Goal: Task Accomplishment & Management: Use online tool/utility

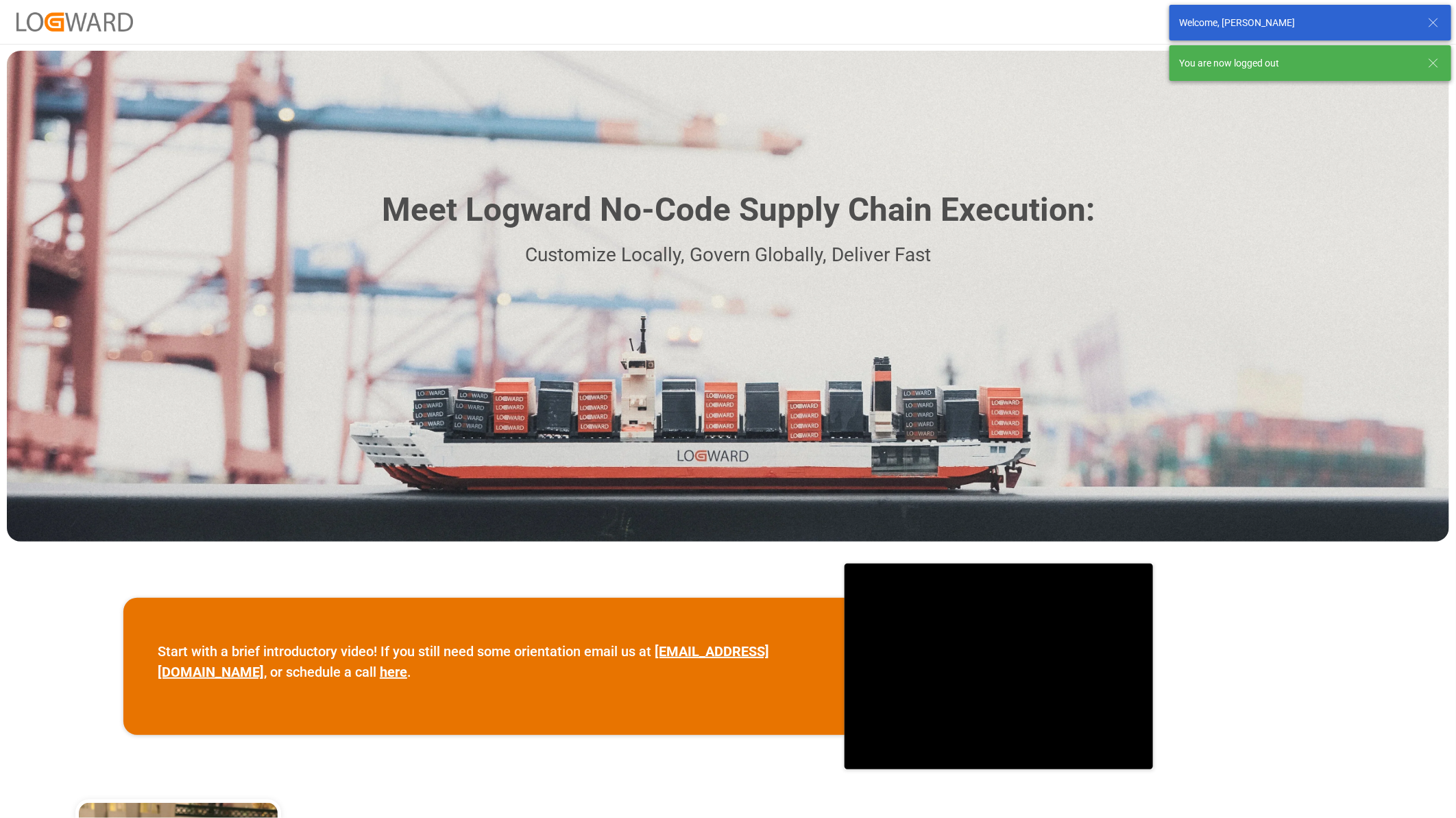
click at [1431, 22] on icon at bounding box center [1433, 23] width 17 height 17
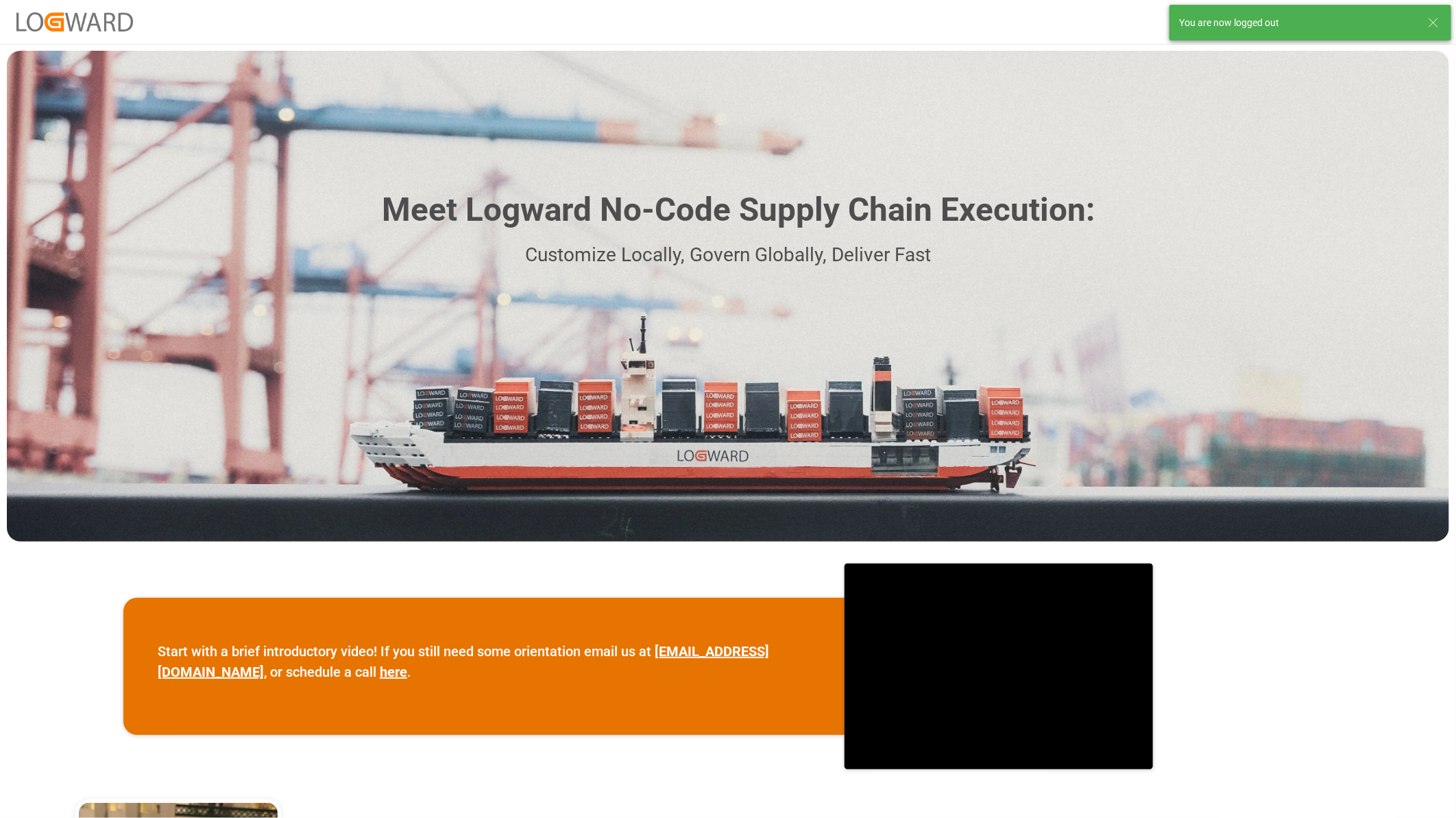
click at [1438, 20] on icon at bounding box center [1433, 23] width 17 height 17
click at [1406, 23] on button "Log In" at bounding box center [1405, 22] width 68 height 24
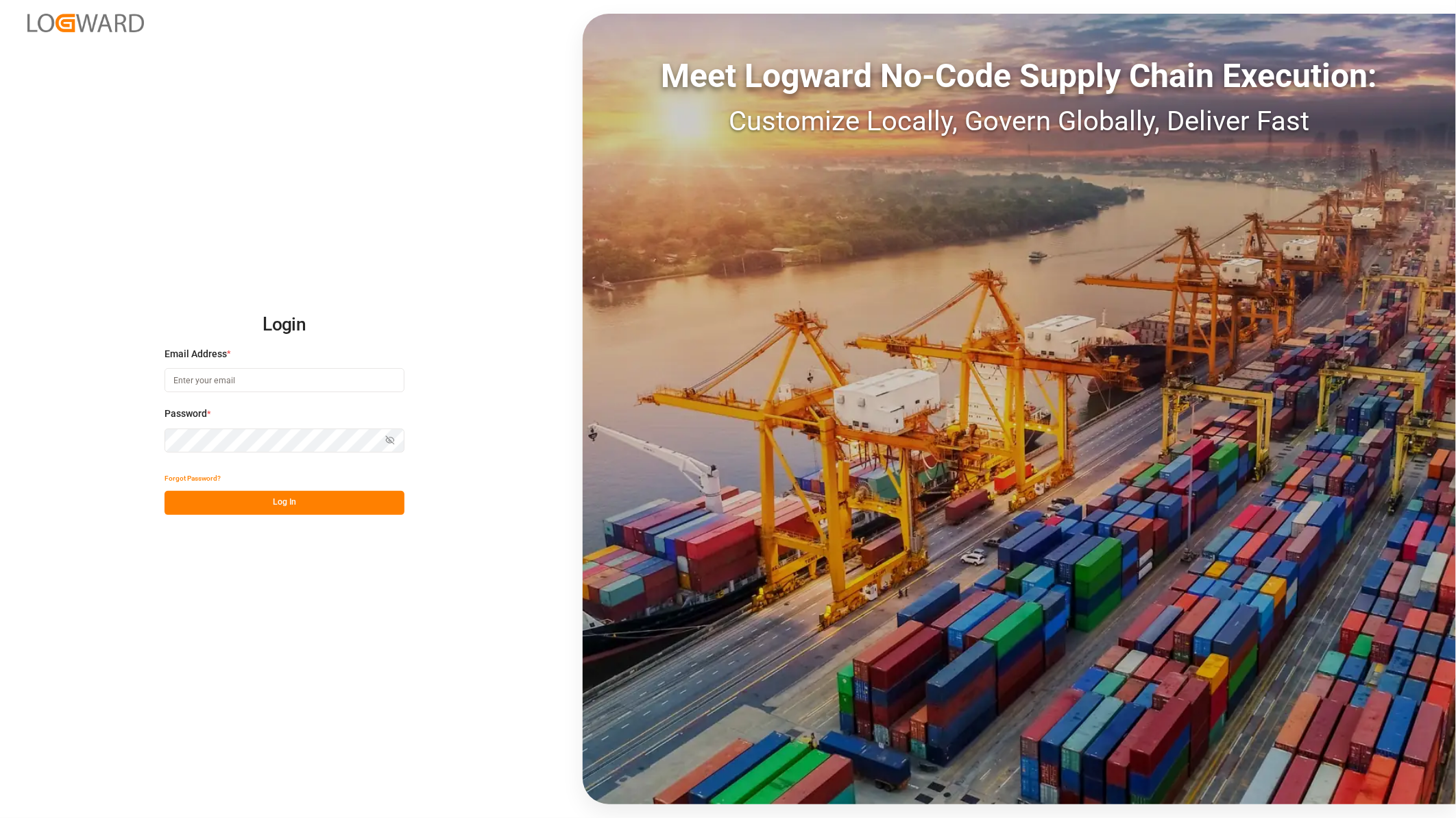
type input "[PERSON_NAME][EMAIL_ADDRESS][PERSON_NAME][DOMAIN_NAME]"
click at [279, 504] on button "Log In" at bounding box center [284, 503] width 240 height 24
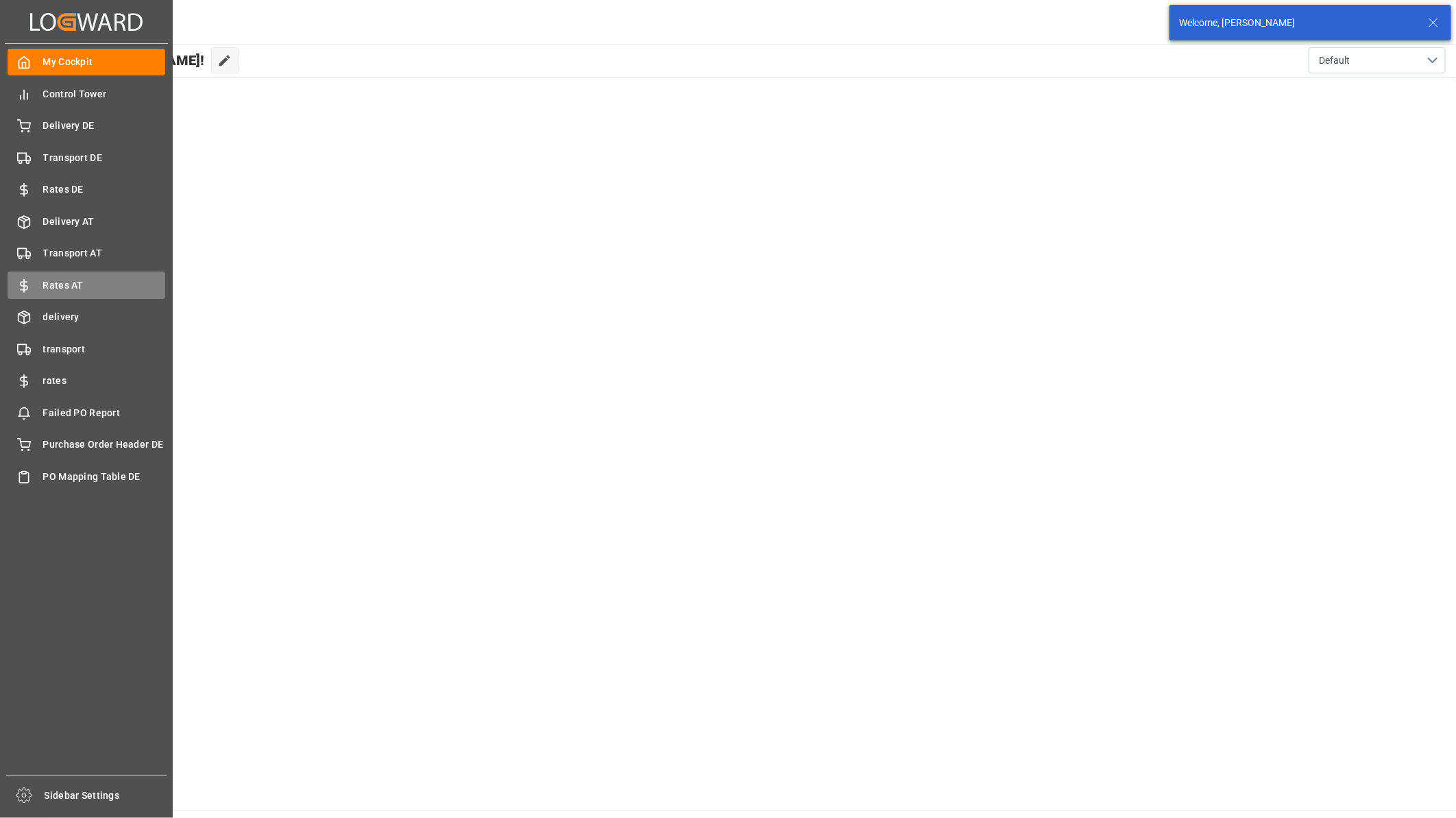
click at [80, 288] on span "Rates AT" at bounding box center [104, 286] width 123 height 15
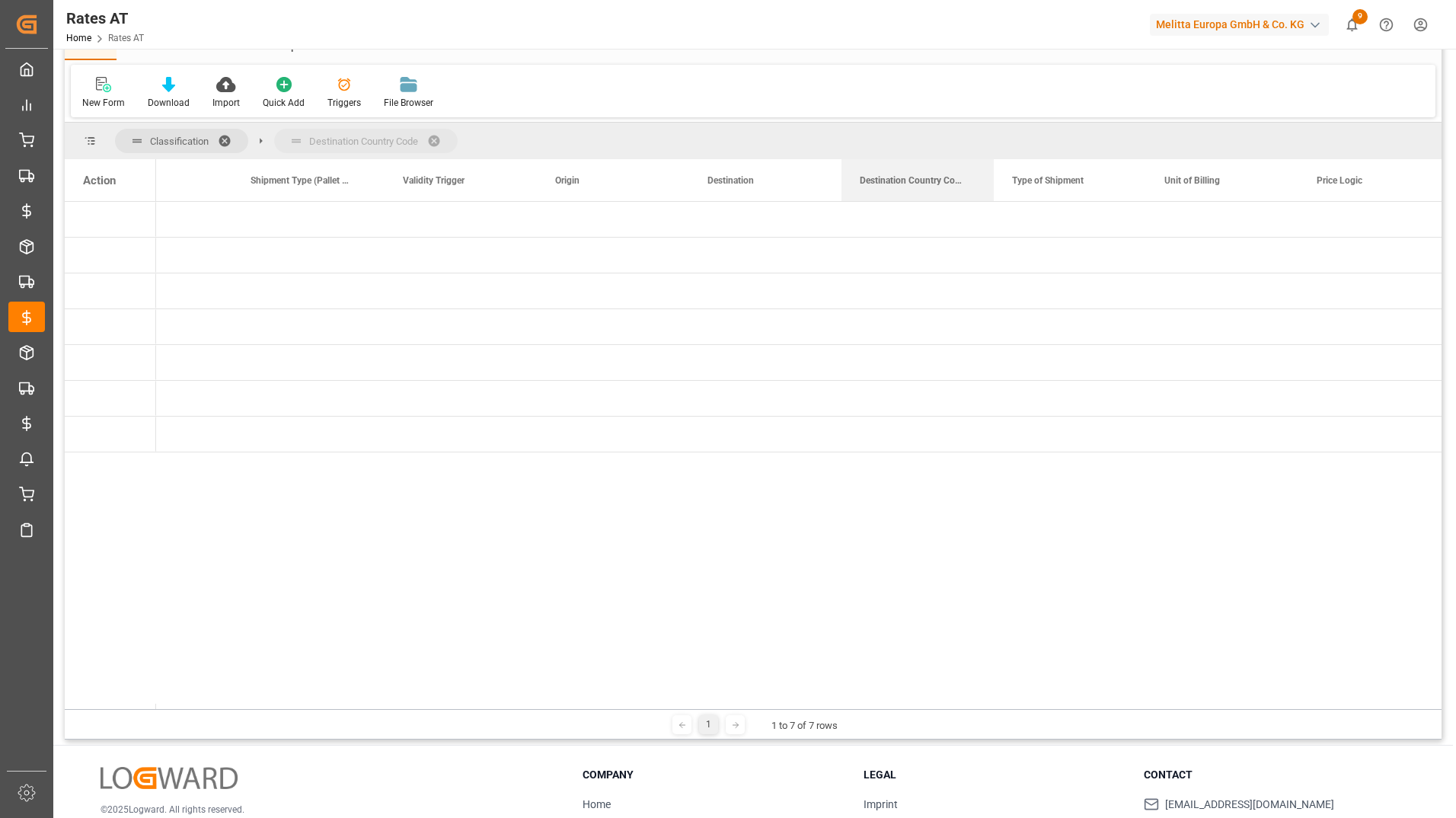
drag, startPoint x: 930, startPoint y: 178, endPoint x: 906, endPoint y: 137, distance: 47.5
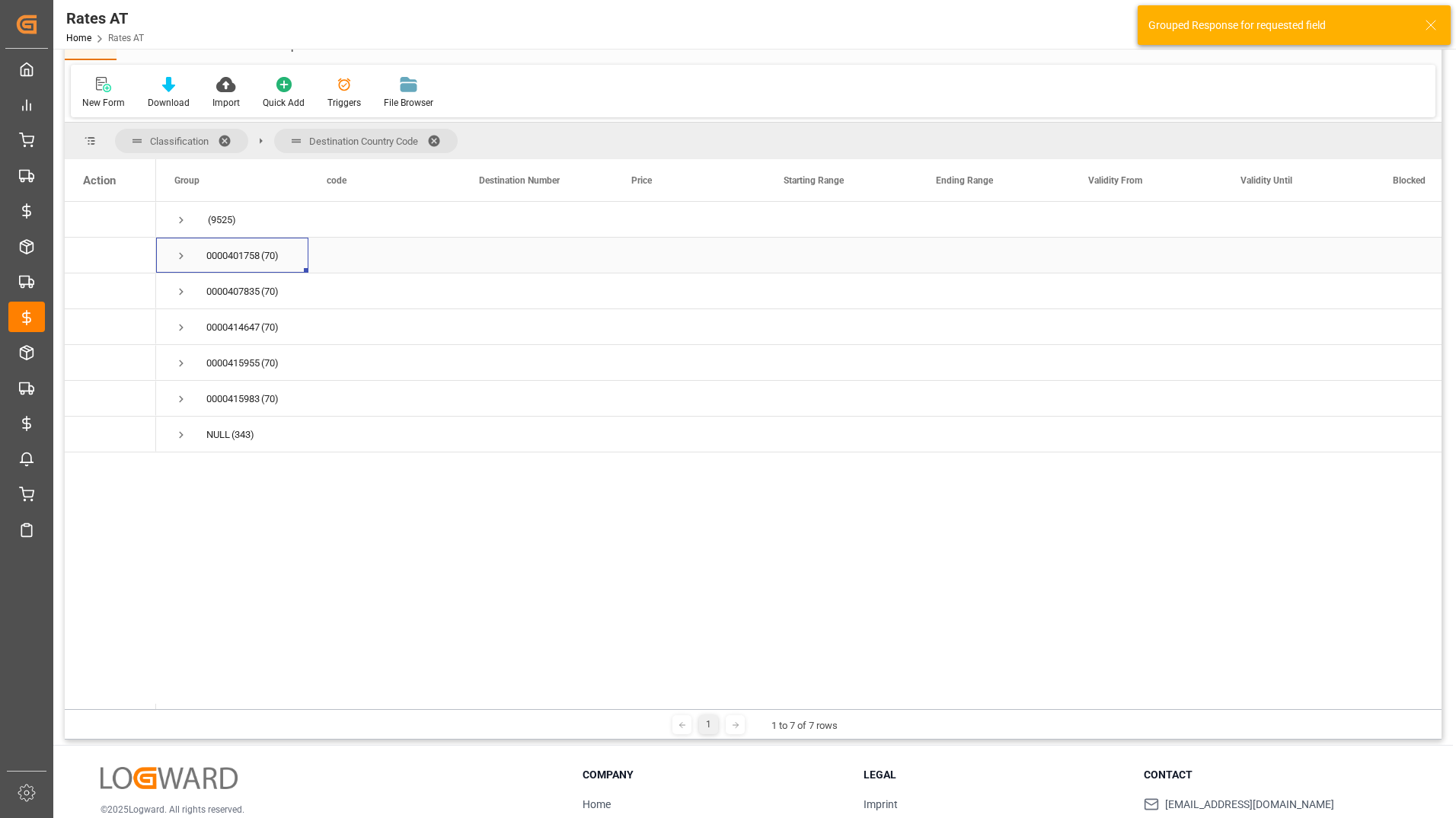
click at [179, 254] on span "Press SPACE to select this row." at bounding box center [180, 255] width 14 height 14
click at [181, 326] on span "Press SPACE to select this row." at bounding box center [180, 327] width 14 height 14
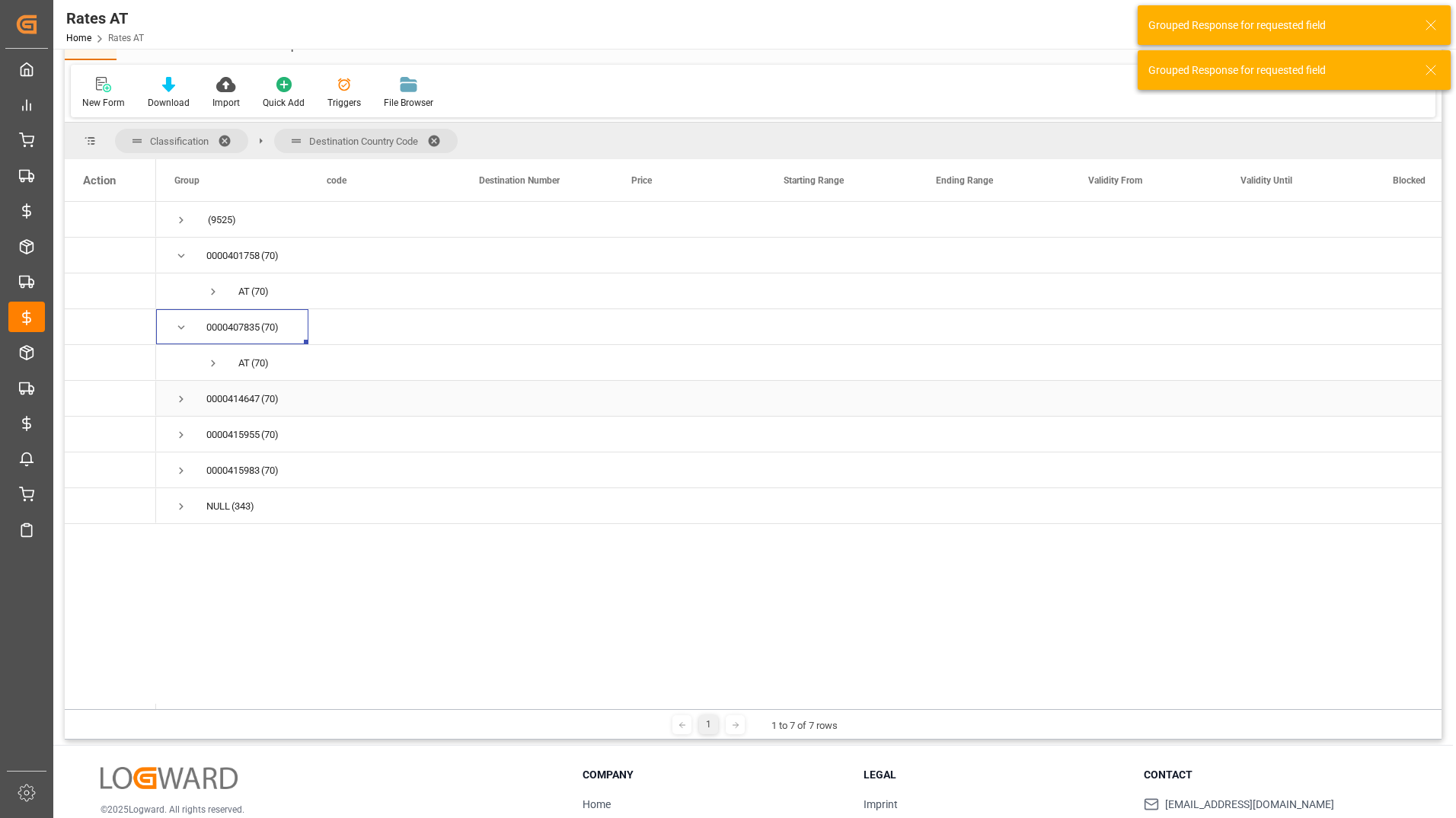
click at [180, 402] on span "Press SPACE to select this row." at bounding box center [180, 399] width 14 height 14
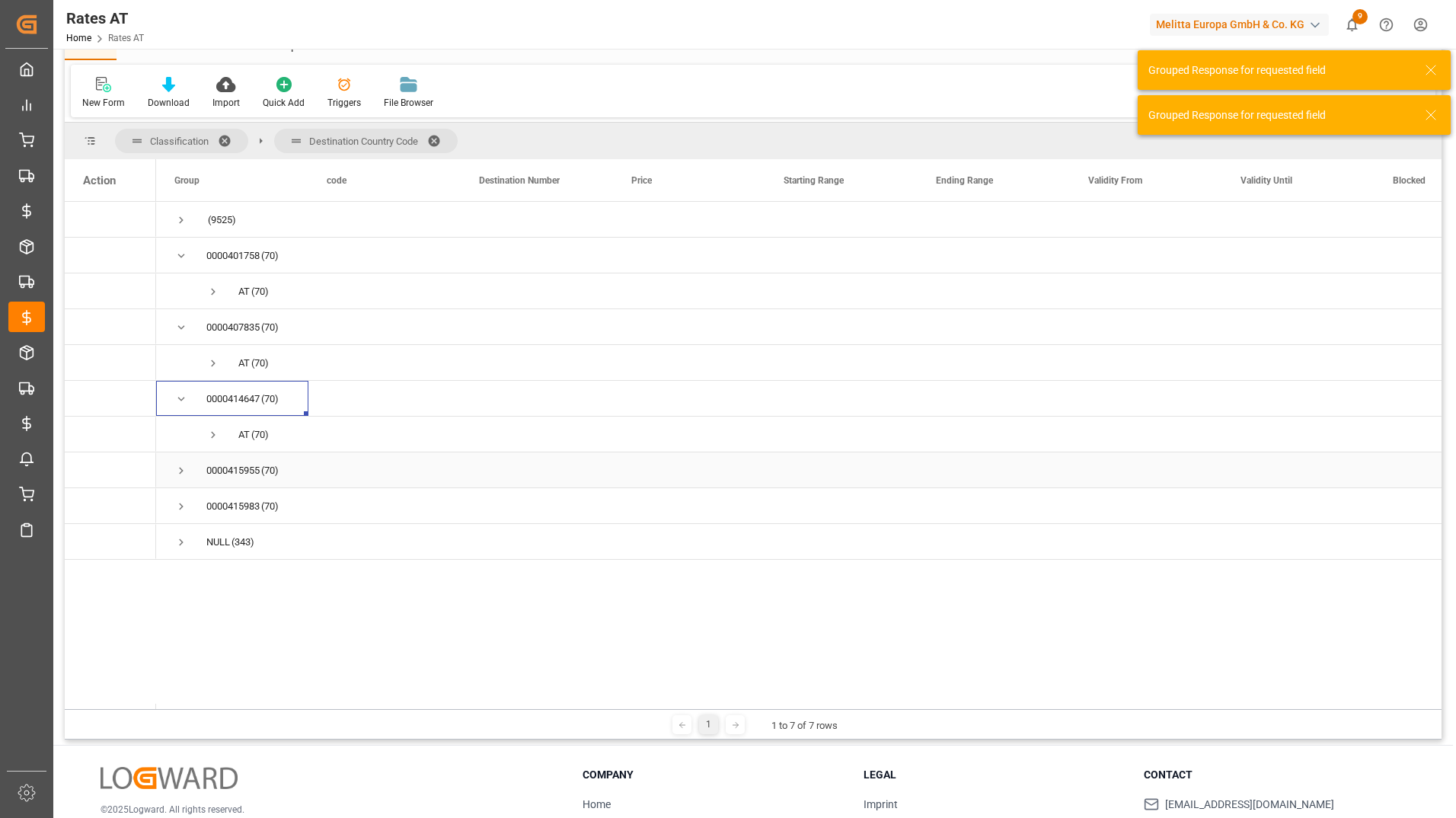
click at [179, 470] on span "Press SPACE to select this row." at bounding box center [180, 470] width 14 height 14
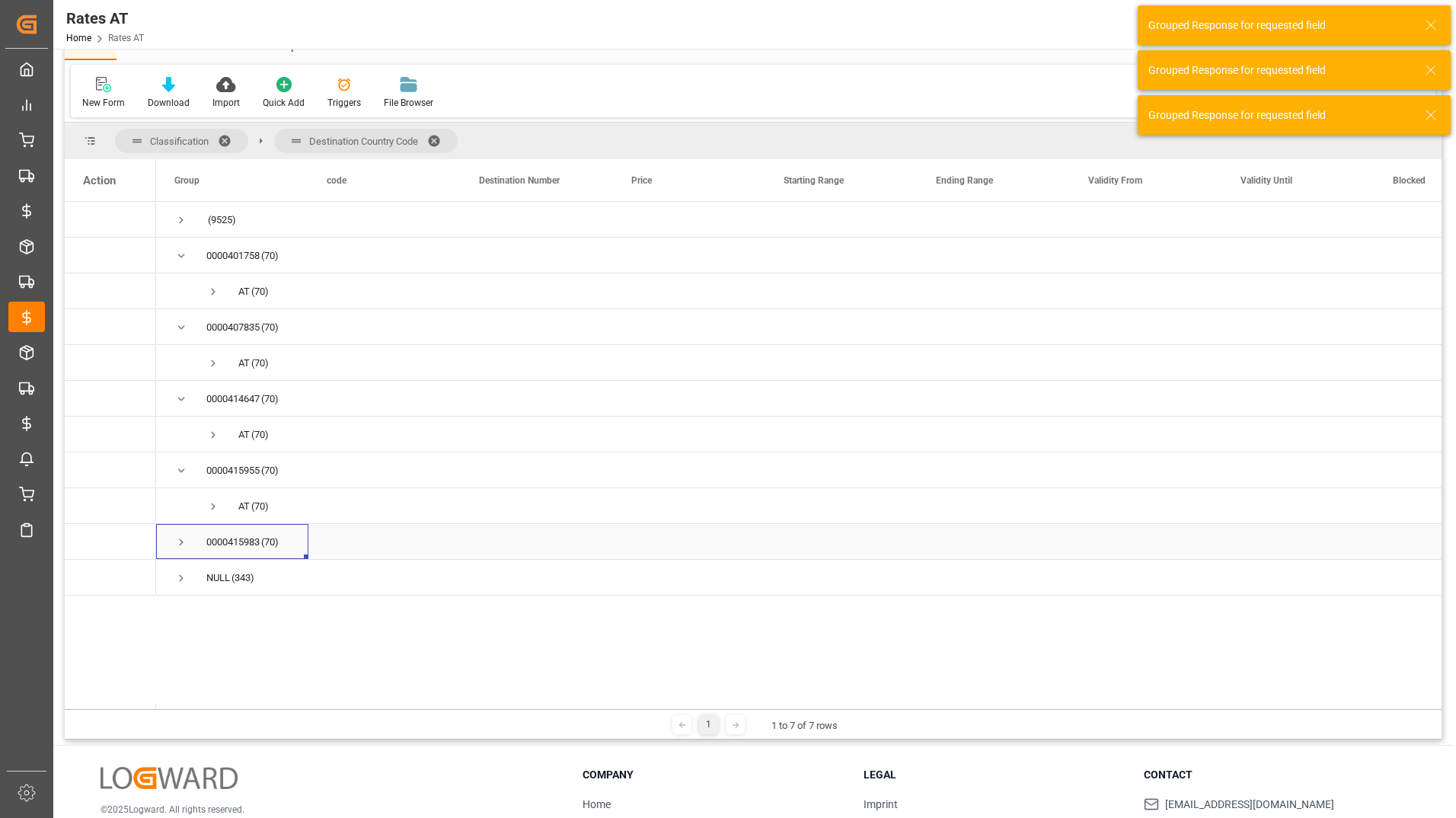
click at [180, 543] on span "Press SPACE to select this row." at bounding box center [180, 542] width 14 height 14
